Goal: Register for event/course

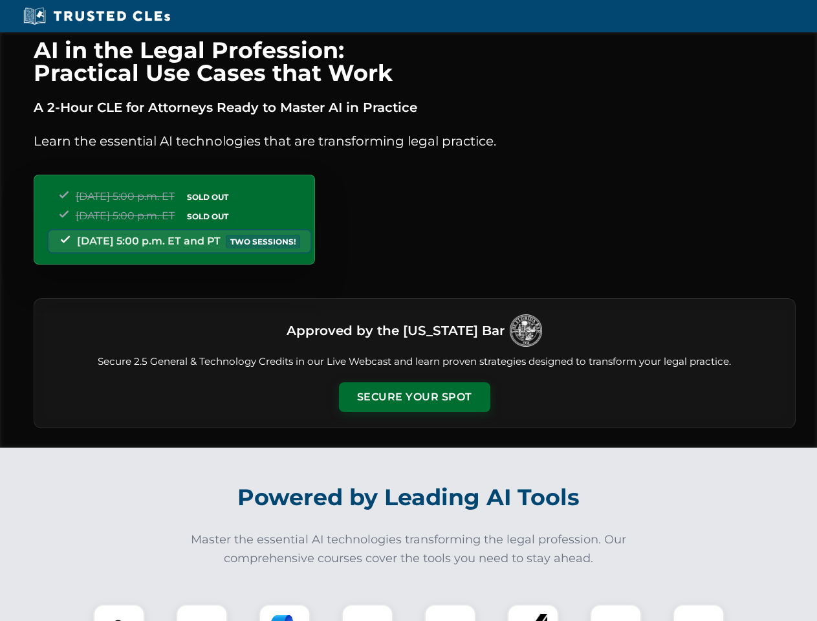
click at [414, 397] on button "Secure Your Spot" at bounding box center [414, 397] width 151 height 30
click at [119, 612] on img at bounding box center [119, 630] width 38 height 38
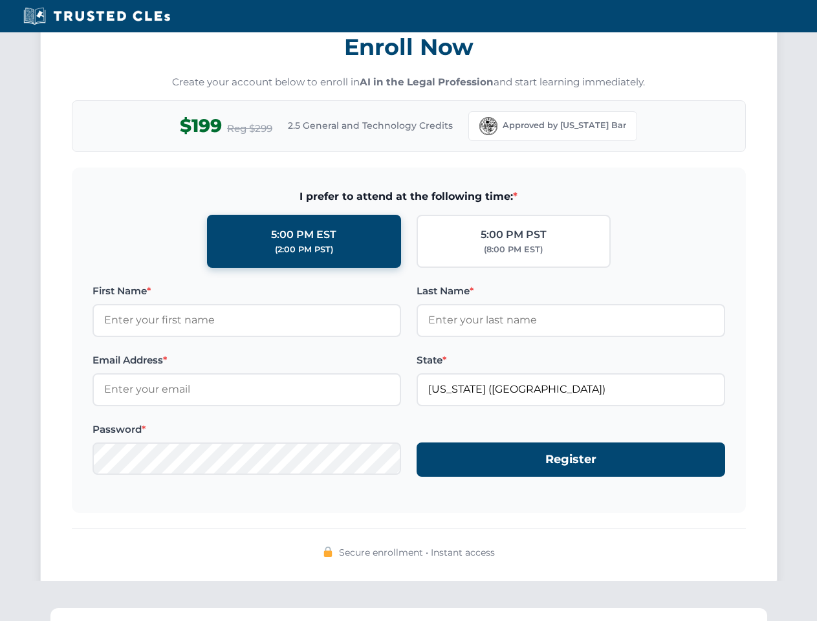
scroll to position [1269, 0]
